Goal: Information Seeking & Learning: Learn about a topic

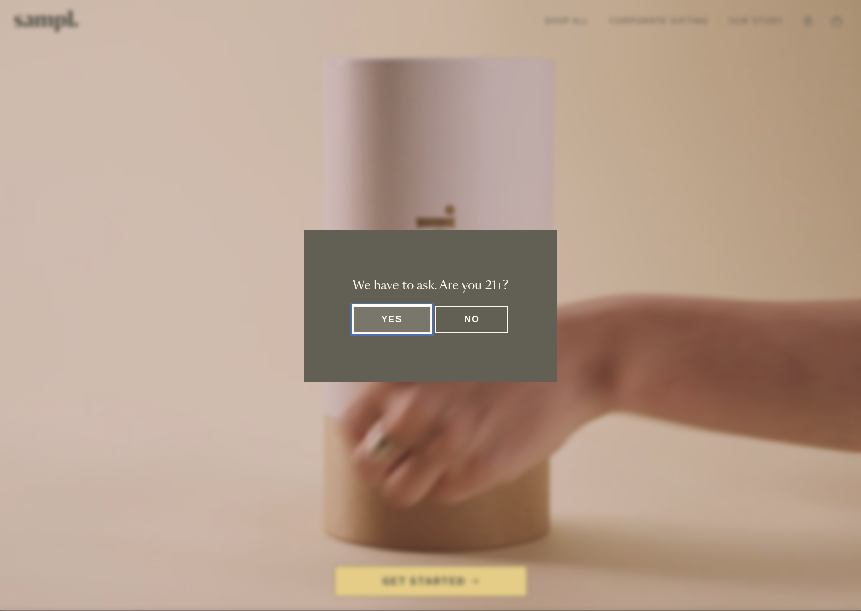
click at [389, 323] on button "Yes" at bounding box center [392, 319] width 79 height 28
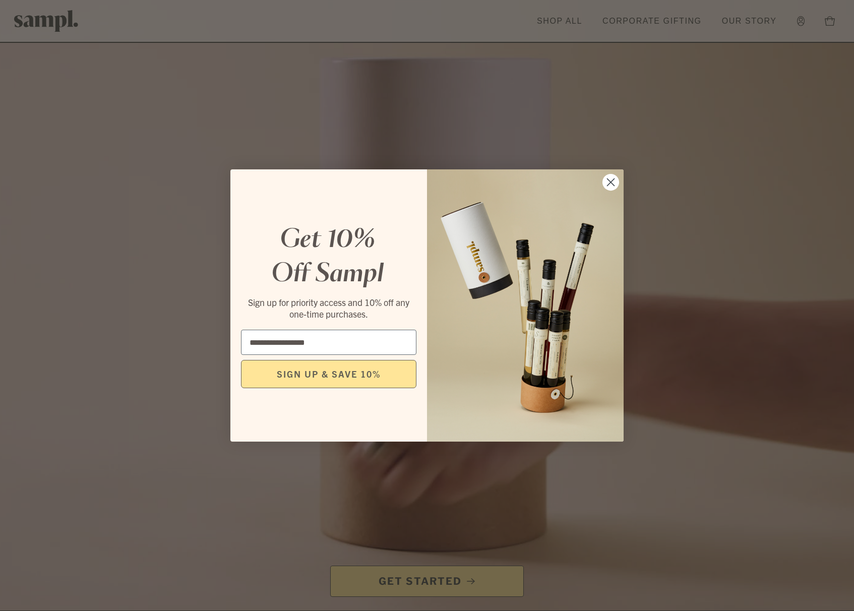
type input "**********"
click at [325, 380] on button "SIGN UP & SAVE 10%" at bounding box center [328, 374] width 175 height 28
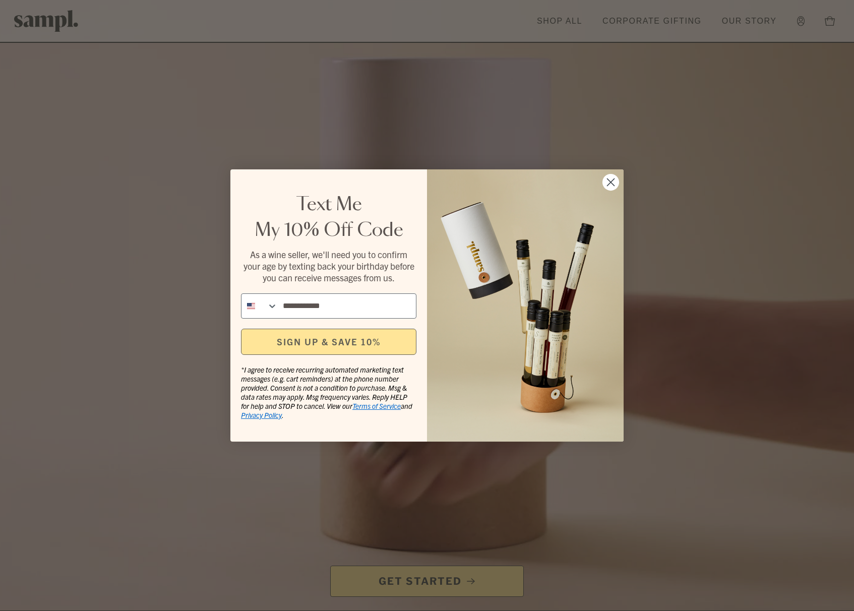
type input "**********"
click at [353, 345] on button "SIGN UP & SAVE 10%" at bounding box center [328, 342] width 175 height 26
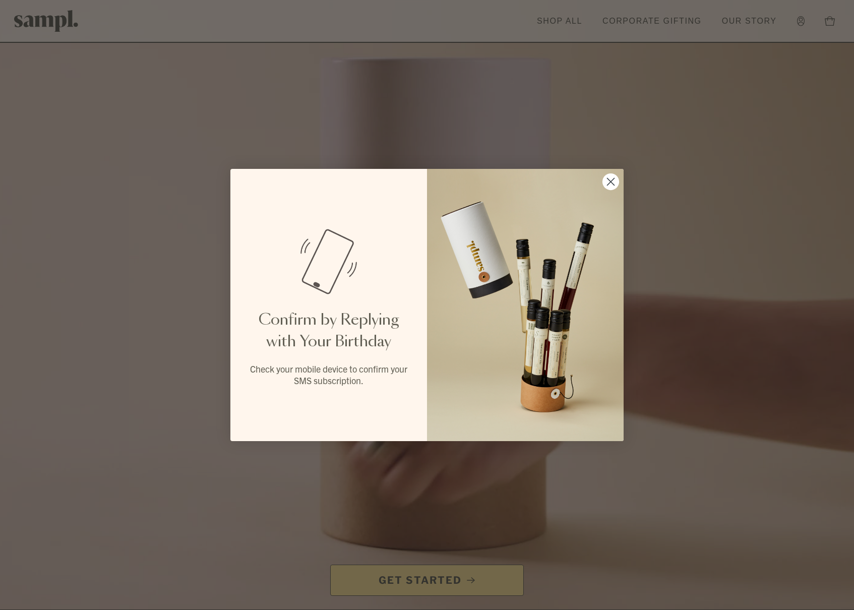
click at [611, 186] on circle "Close dialog" at bounding box center [610, 181] width 17 height 17
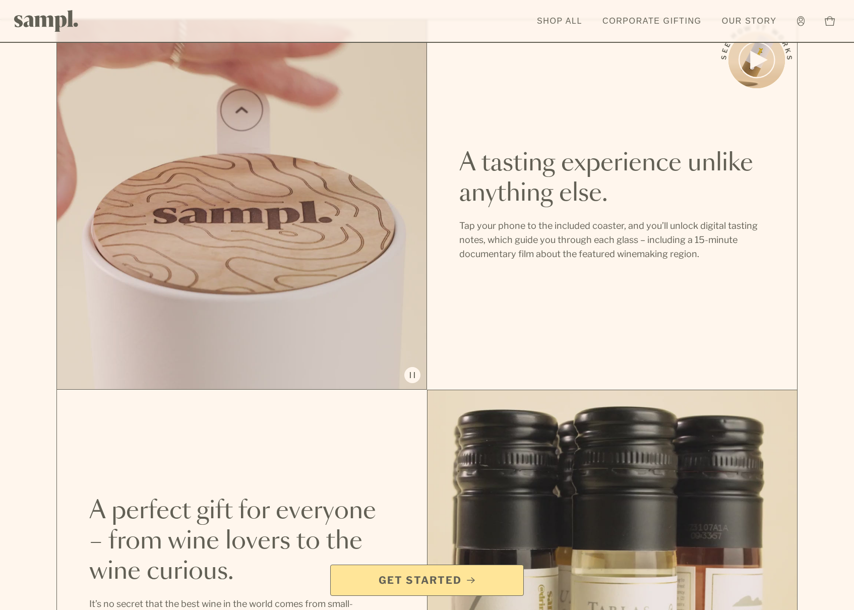
scroll to position [802, 0]
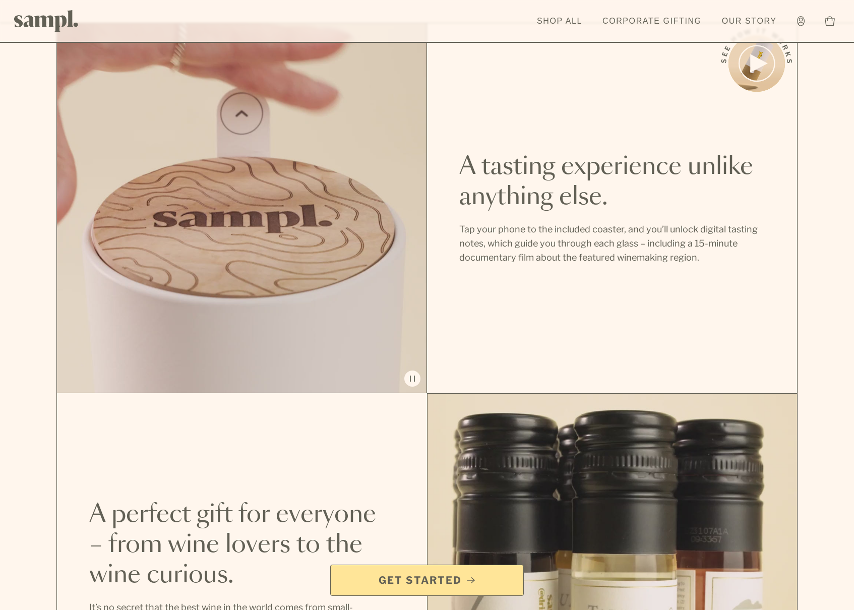
click at [794, 239] on div "A tasting experience unlike anything else. Tap your phone to the included coast…" at bounding box center [612, 208] width 370 height 370
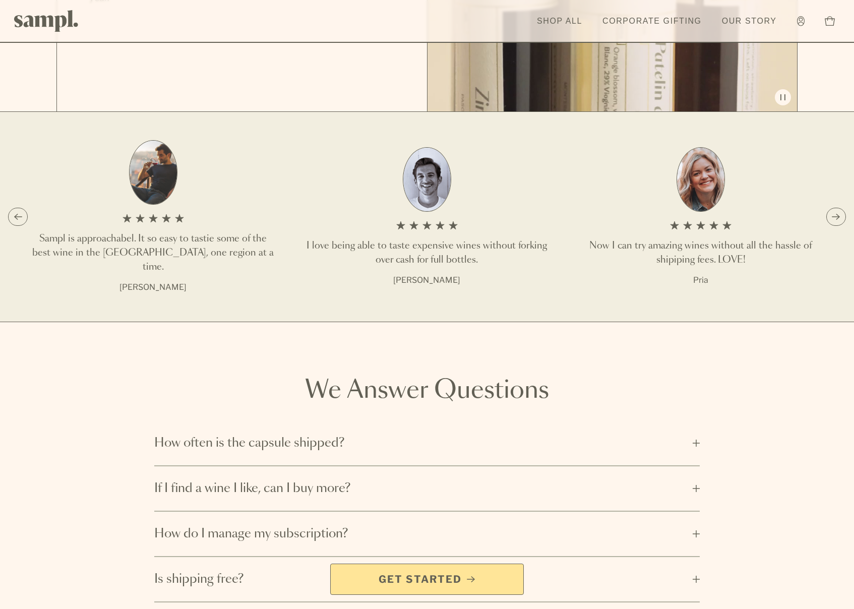
scroll to position [1455, 0]
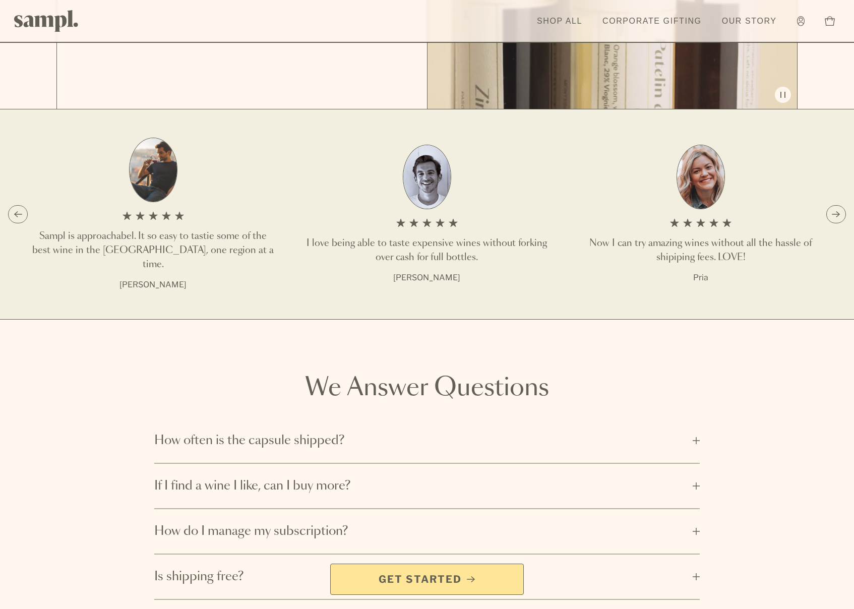
click at [377, 439] on button "How often is the capsule shipped?" at bounding box center [426, 440] width 545 height 44
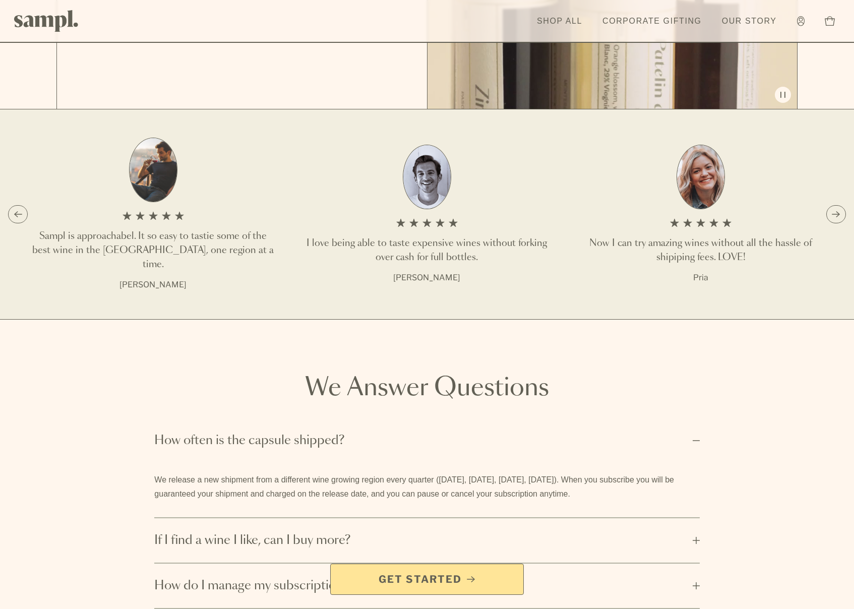
click at [377, 440] on button "How often is the capsule shipped?" at bounding box center [426, 440] width 545 height 44
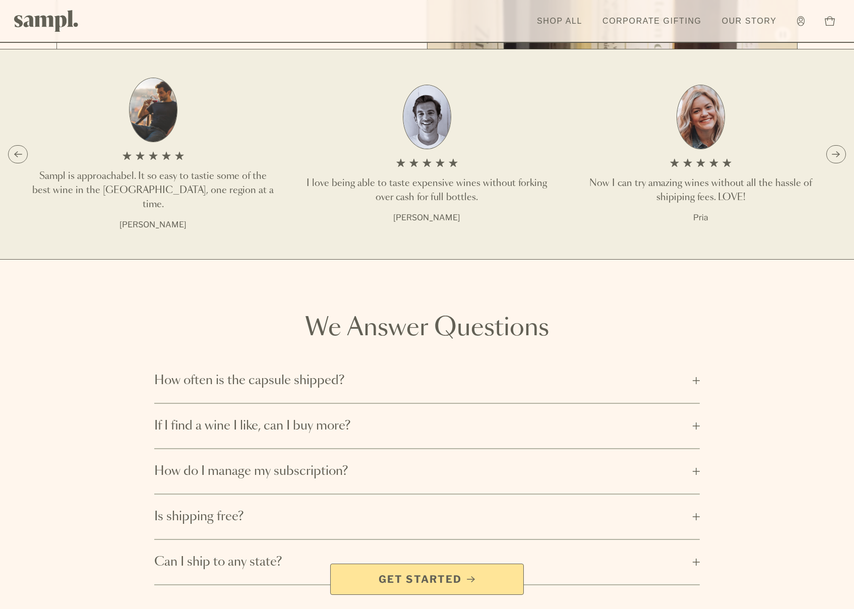
scroll to position [1516, 0]
click at [382, 417] on span "If I find a wine I like, can I buy more?" at bounding box center [420, 425] width 532 height 16
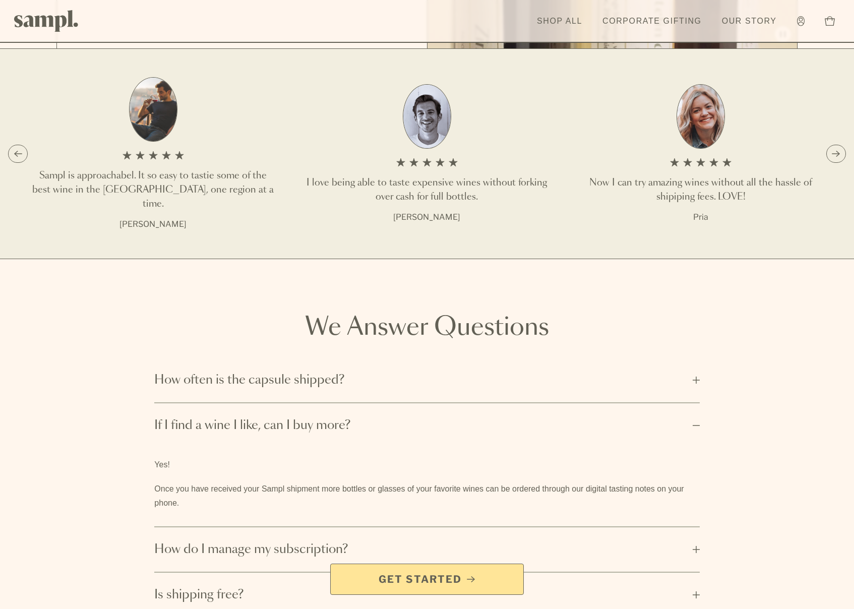
click at [375, 431] on button "If I find a wine I like, can I buy more?" at bounding box center [426, 425] width 545 height 44
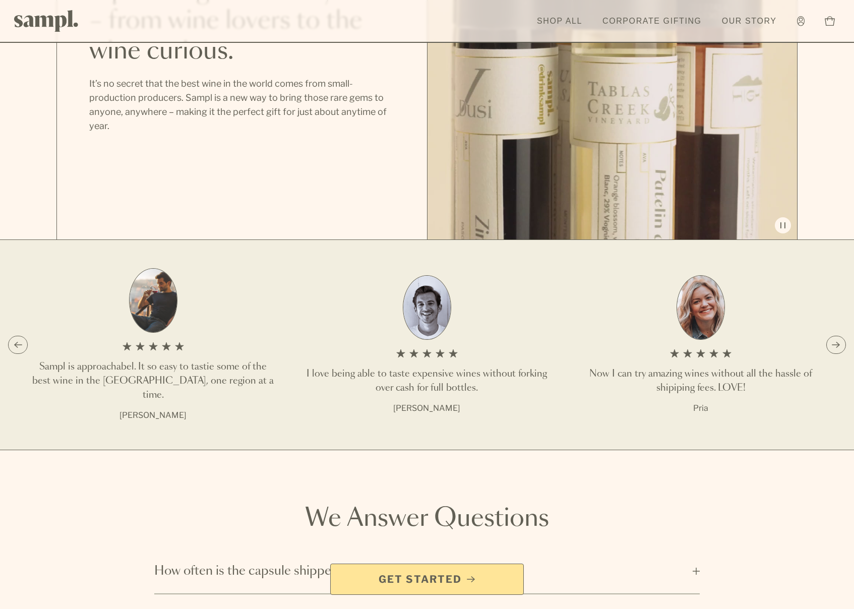
scroll to position [1300, 0]
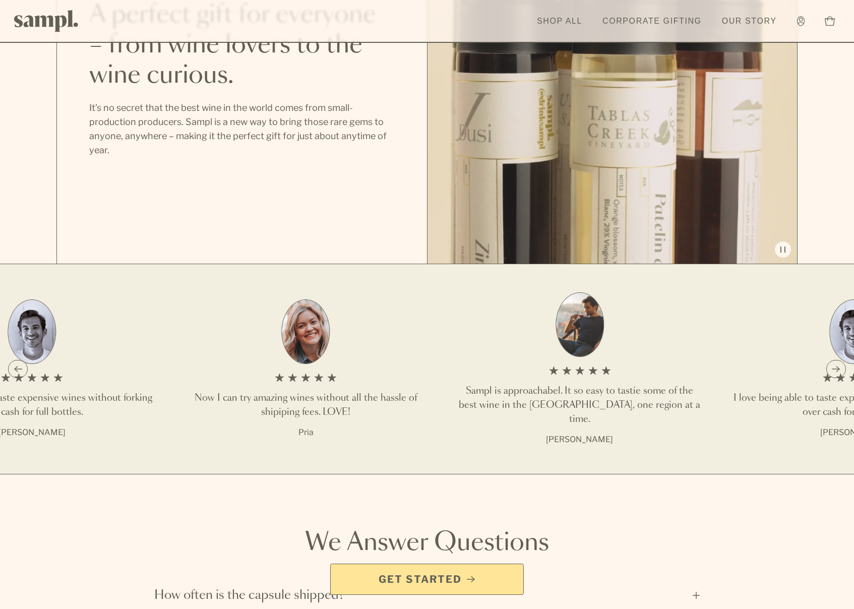
click at [316, 380] on li "Now I can try amazing wines without all the hassle of shipiping fees. LOVE! Pria" at bounding box center [305, 368] width 241 height 153
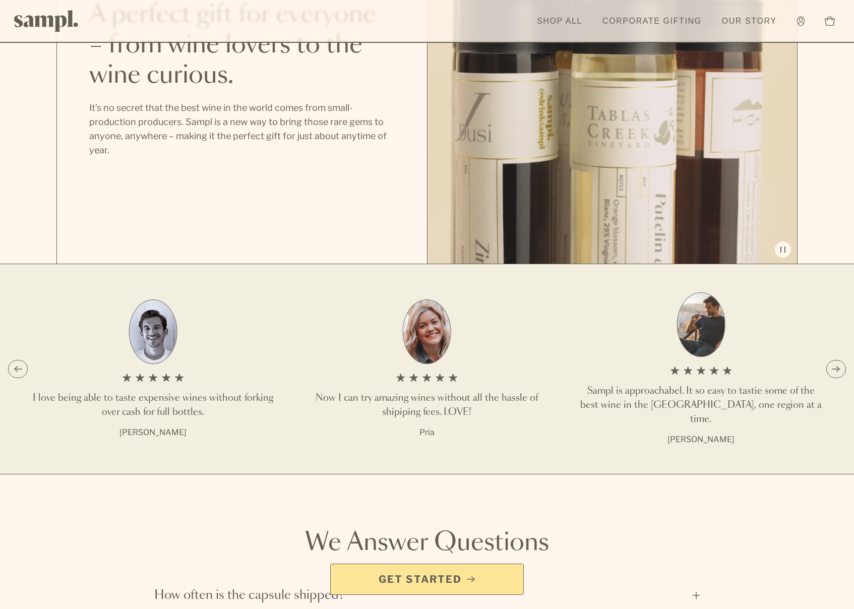
click at [706, 328] on img "1 / 3" at bounding box center [700, 324] width 48 height 65
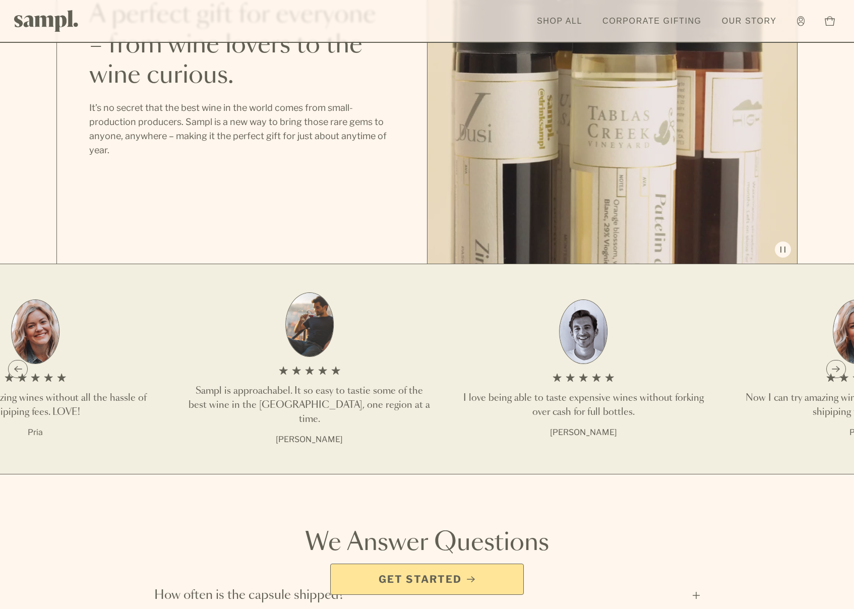
click at [462, 330] on li "I love being able to taste expensive wines without forking over cash for full b…" at bounding box center [582, 368] width 241 height 153
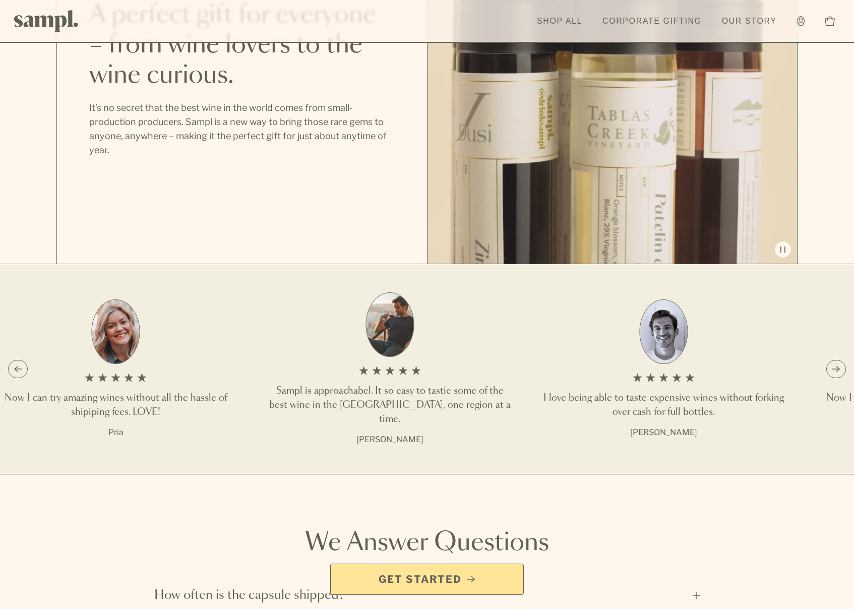
click at [713, 349] on li "I love being able to taste expensive wines without forking over cash for full b…" at bounding box center [663, 368] width 241 height 153
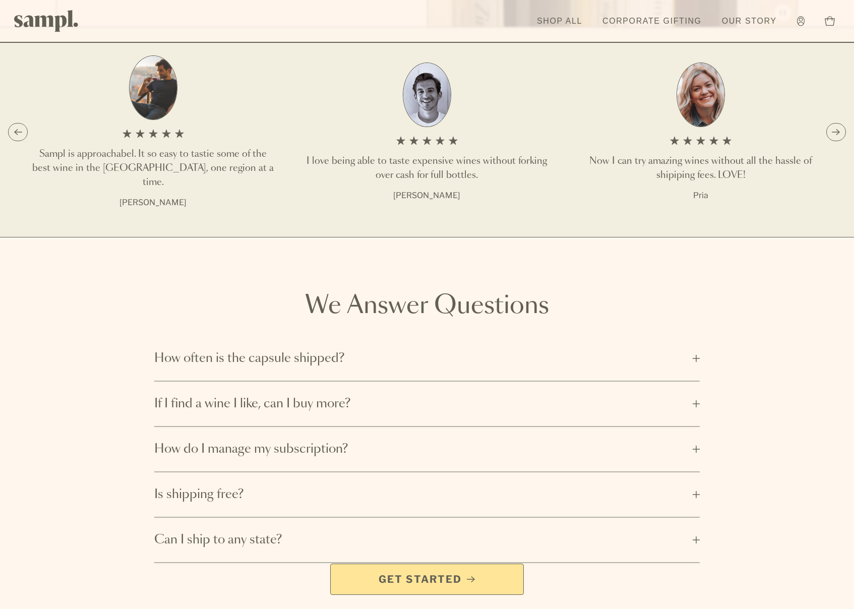
scroll to position [1542, 0]
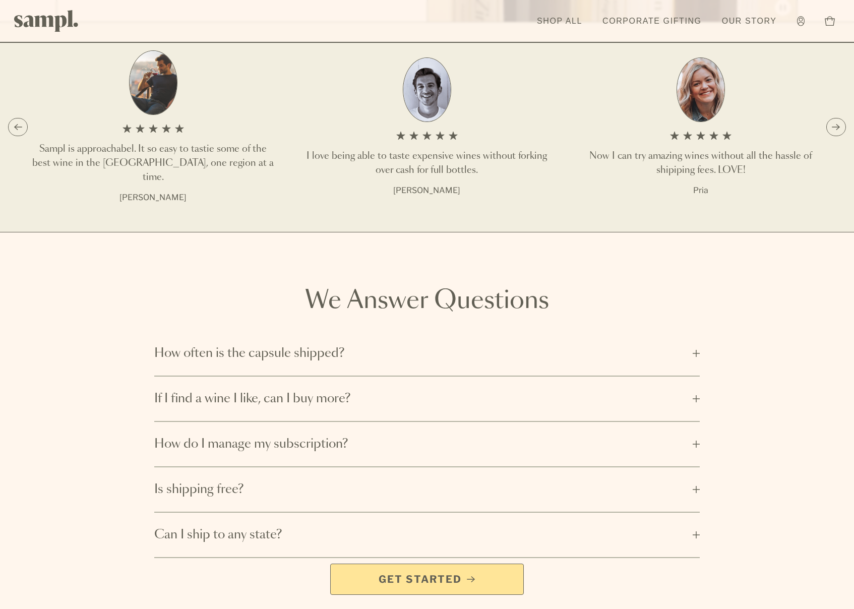
click at [396, 345] on span "How often is the capsule shipped?" at bounding box center [420, 353] width 532 height 16
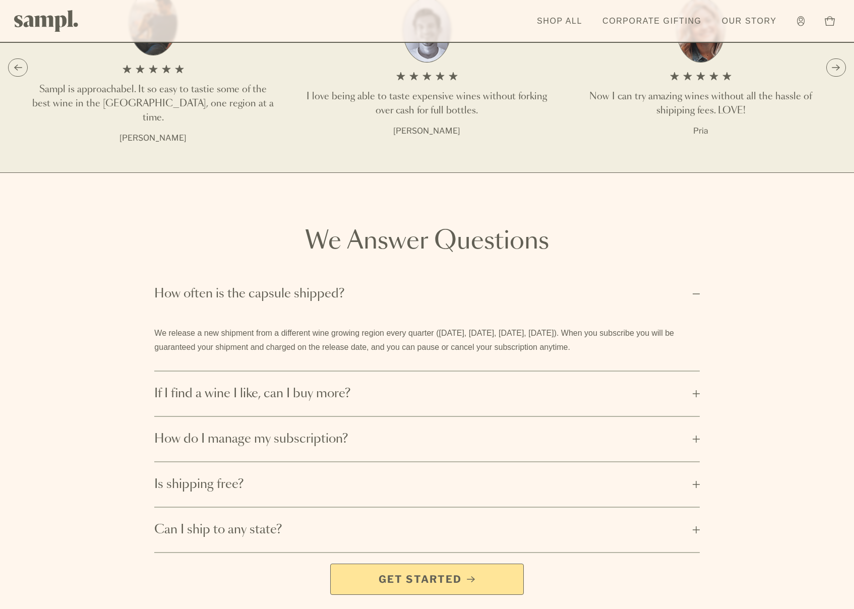
scroll to position [1603, 0]
click at [450, 430] on span "How do I manage my subscription?" at bounding box center [420, 438] width 532 height 16
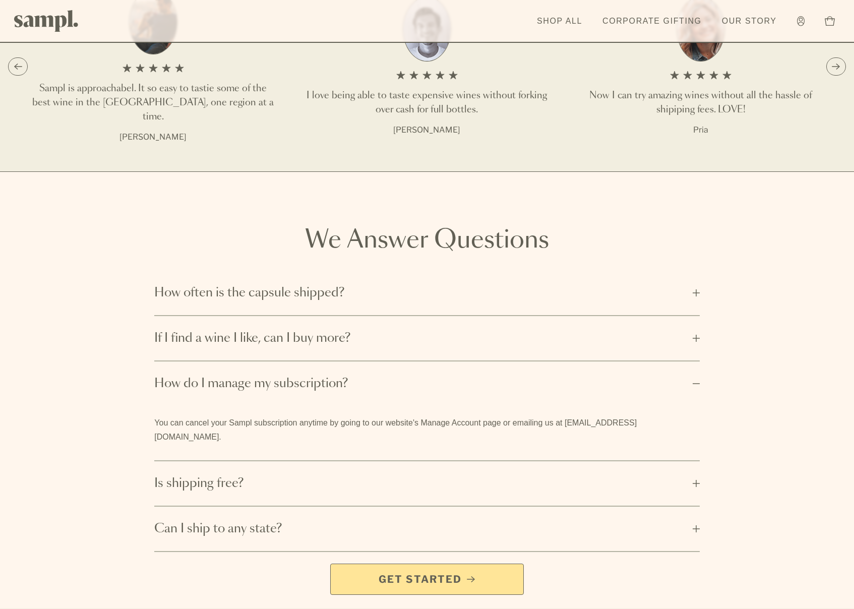
click at [418, 475] on span "Is shipping free?" at bounding box center [420, 483] width 532 height 16
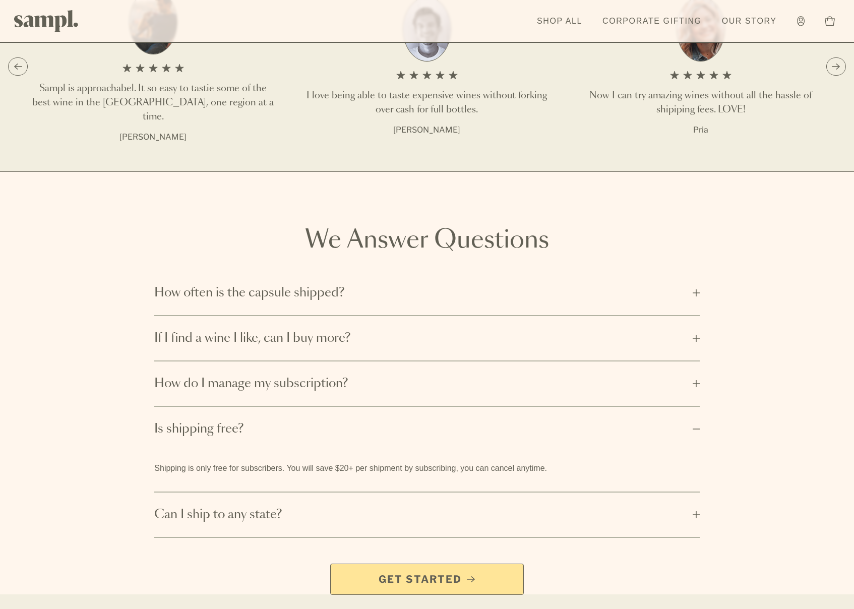
click at [528, 507] on span "Can I ship to any state?" at bounding box center [420, 515] width 532 height 16
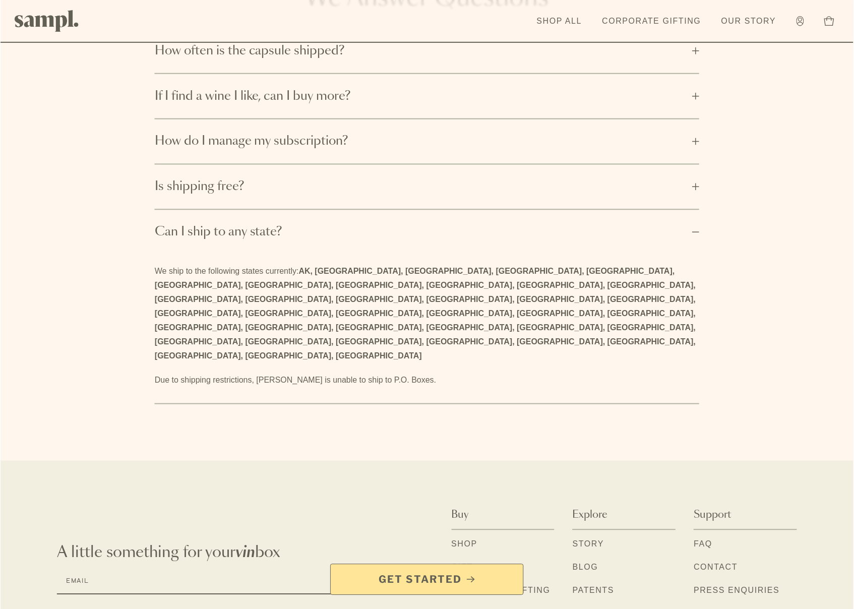
scroll to position [1845, 0]
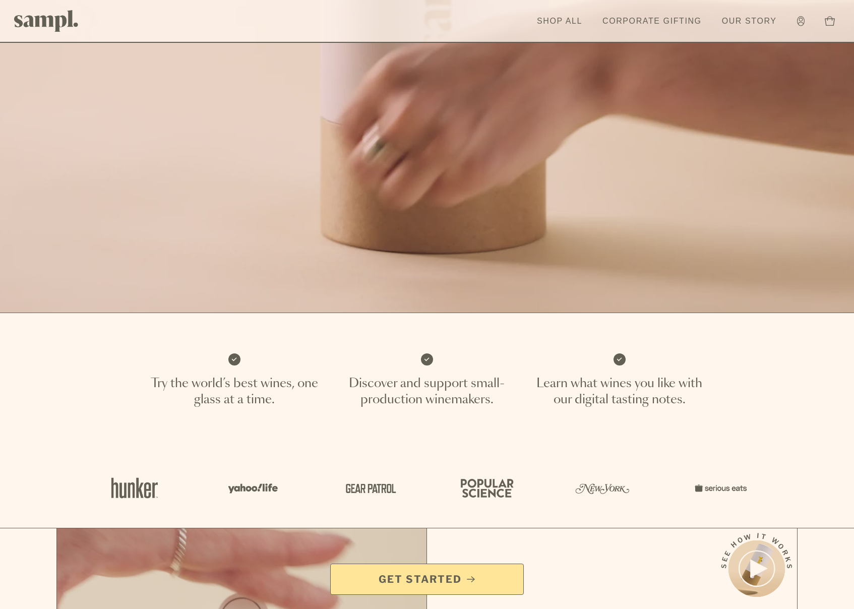
scroll to position [296, 0]
click at [748, 19] on link "Our Story" at bounding box center [749, 21] width 65 height 22
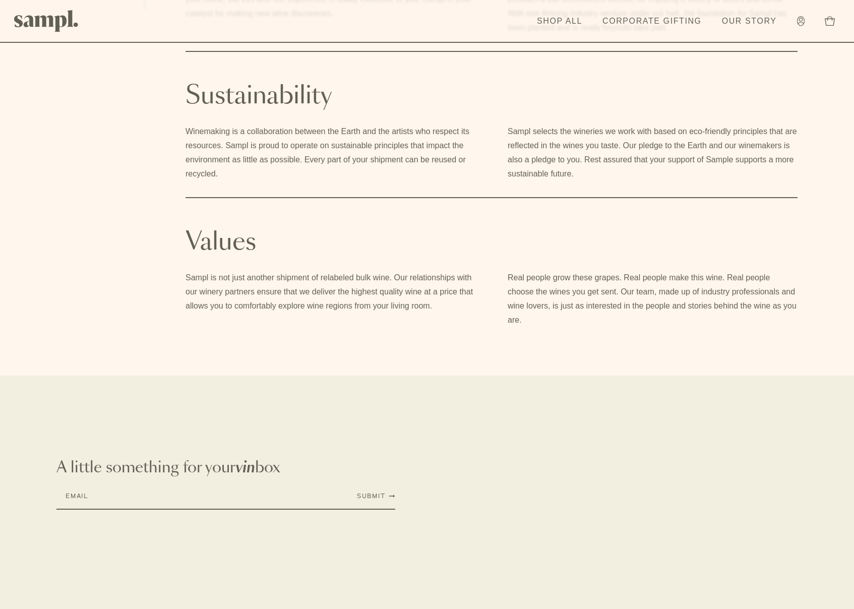
scroll to position [600, 0]
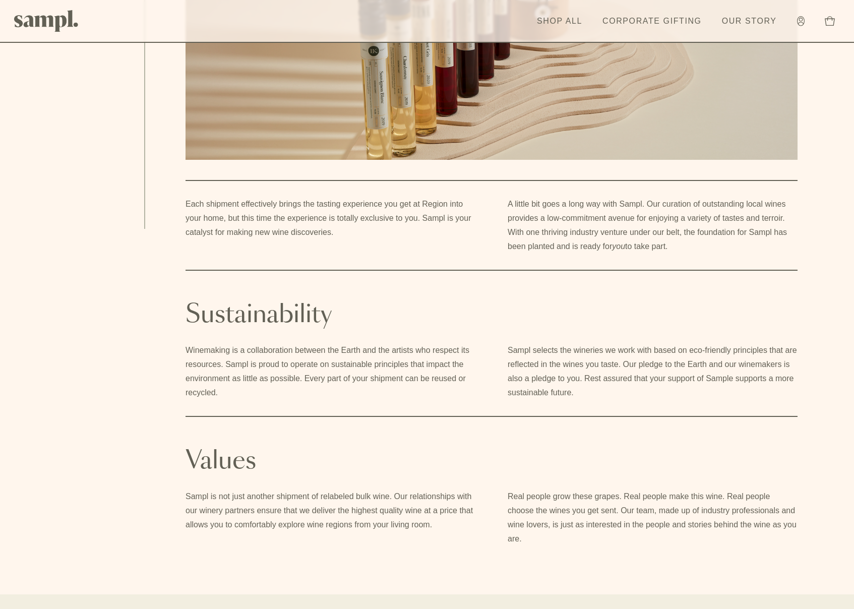
scroll to position [0, 0]
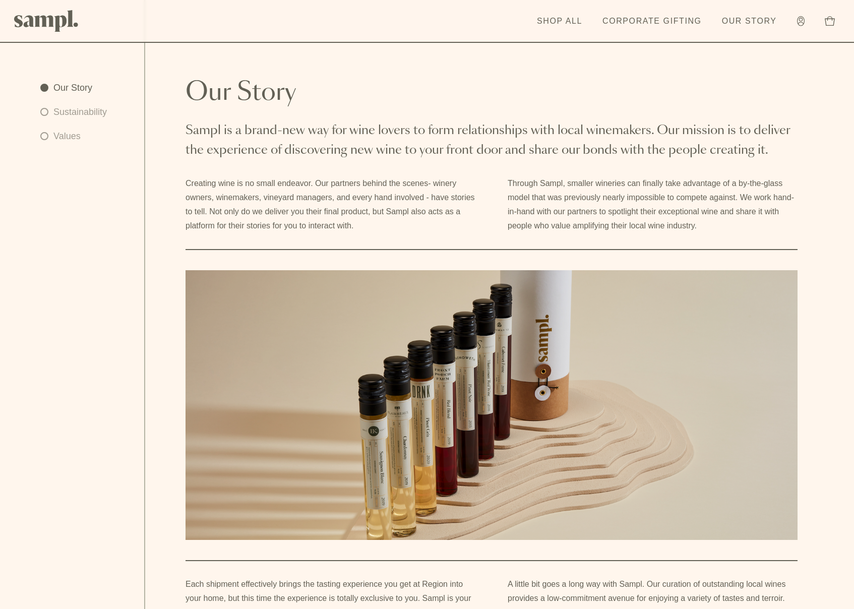
click at [58, 25] on img at bounding box center [46, 21] width 65 height 22
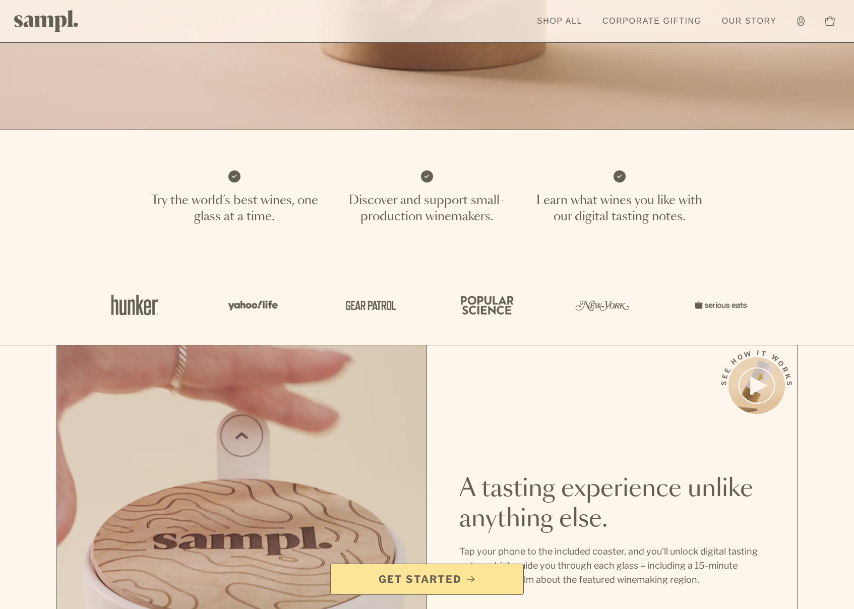
scroll to position [481, 0]
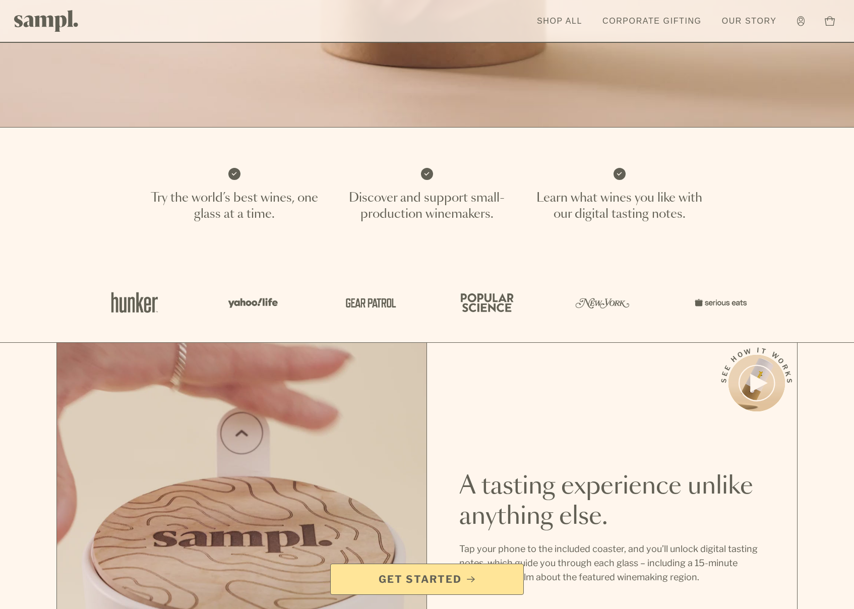
click at [610, 301] on img at bounding box center [602, 302] width 60 height 43
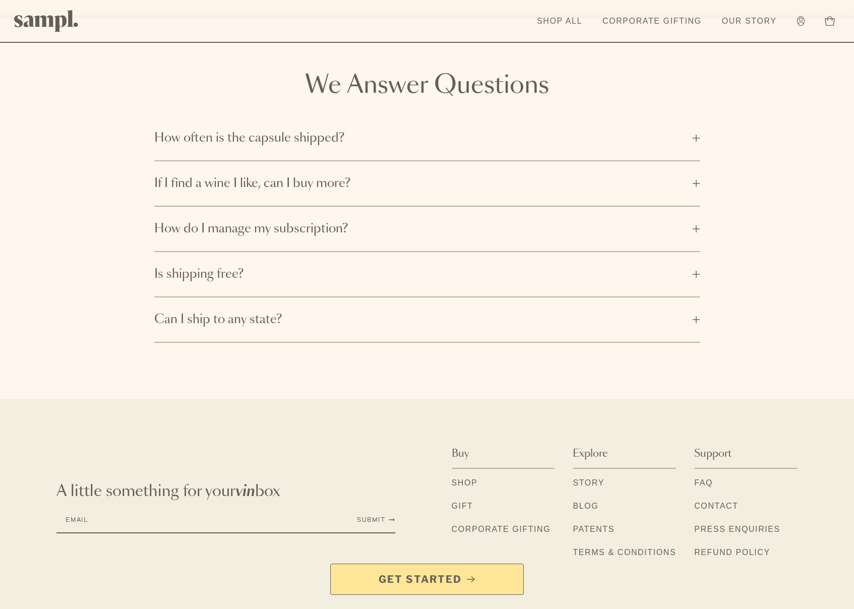
scroll to position [1769, 0]
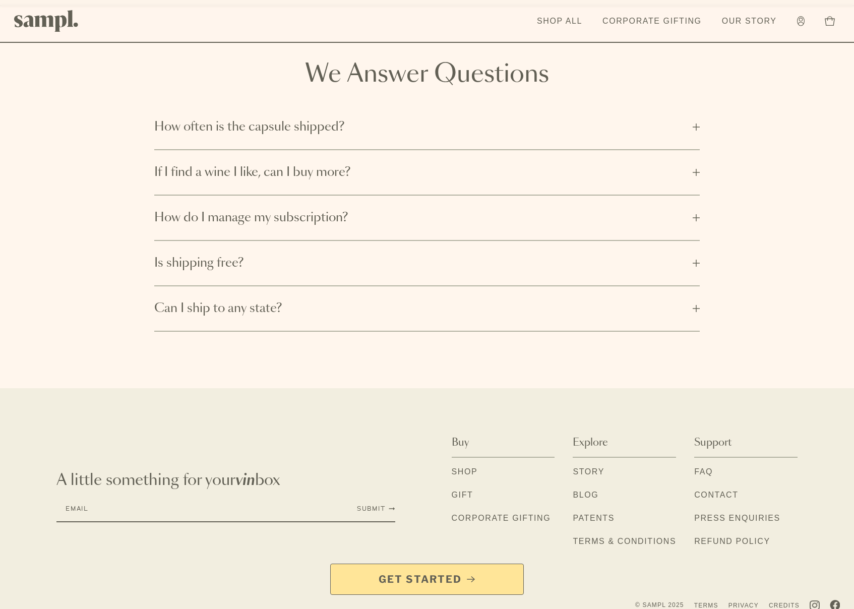
click at [596, 512] on link "Patents" at bounding box center [594, 518] width 42 height 13
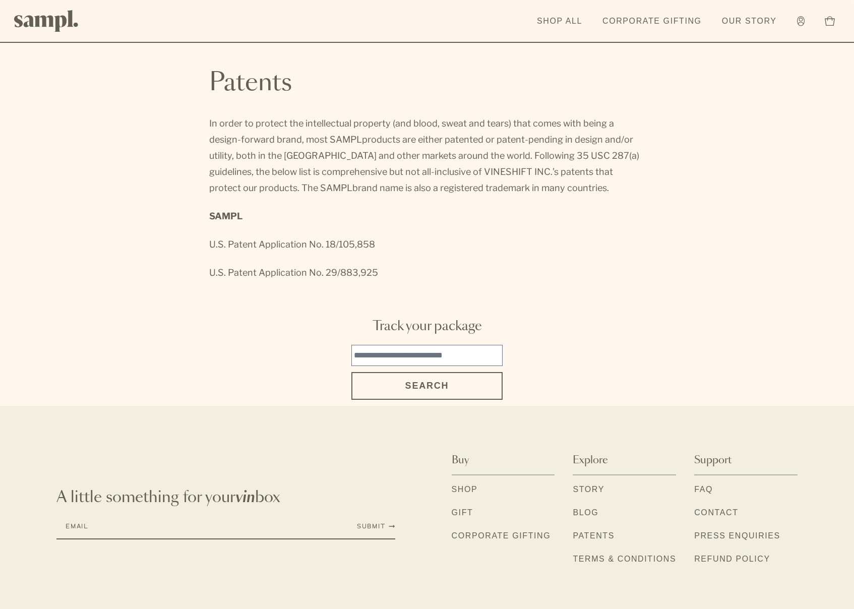
click at [423, 176] on span "products are either patented or patent-pending in design and/or utility, both i…" at bounding box center [424, 163] width 430 height 59
drag, startPoint x: 154, startPoint y: 58, endPoint x: 67, endPoint y: 204, distance: 169.1
click at [67, 204] on main "Patents In order to protect the intellectual property (and blood, sweat and tea…" at bounding box center [427, 203] width 854 height 406
